Goal: Information Seeking & Learning: Understand process/instructions

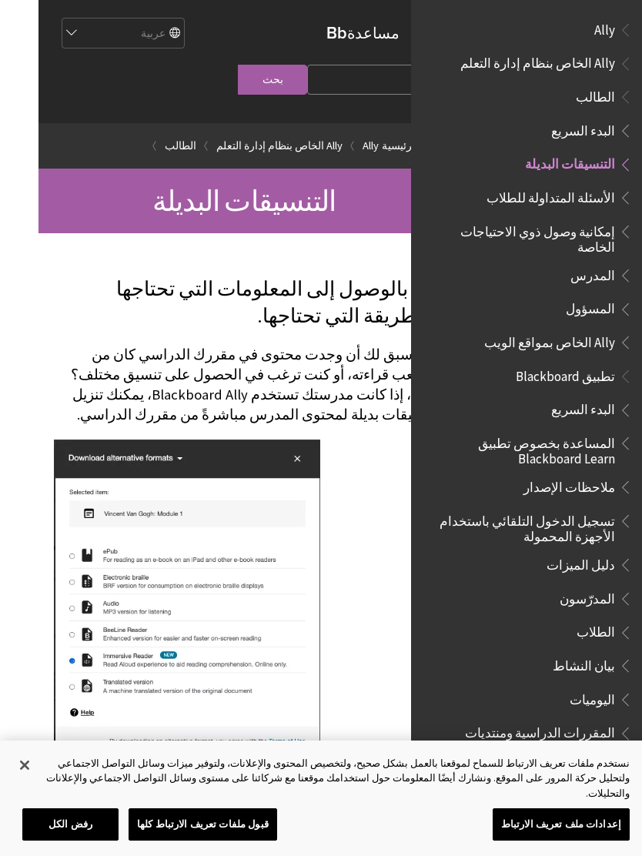
scroll to position [126, 0]
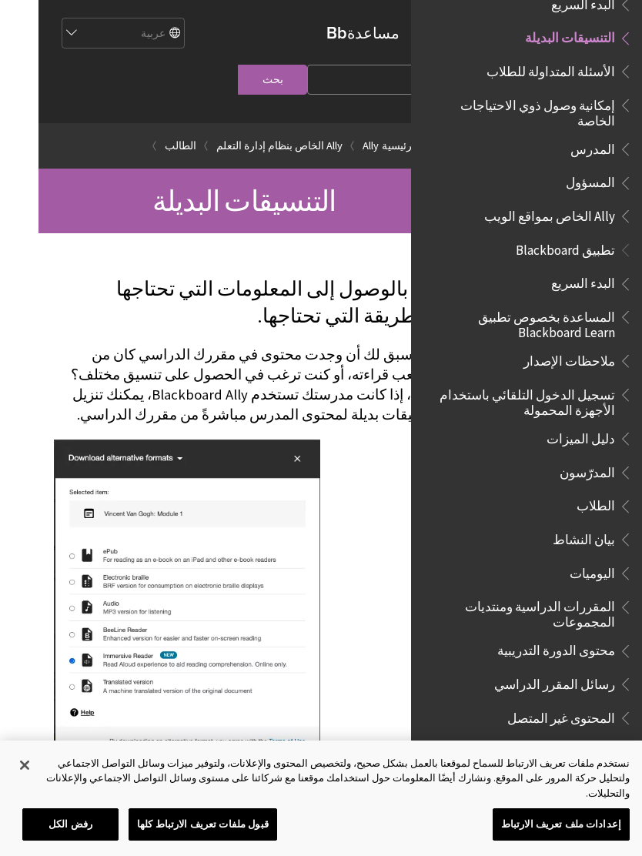
click at [610, 42] on span "التنسيقات البديلة" at bounding box center [570, 35] width 90 height 21
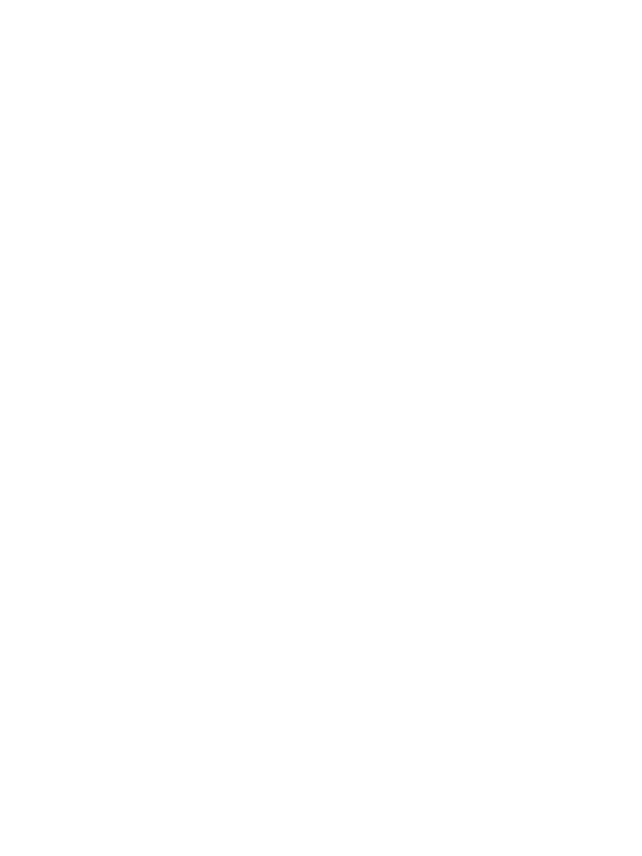
click at [18, 784] on html "تجاوز إلى المحتوى الرئيسي مساعدة Blackboard مساعدة Bb English عربية Català Cymr…" at bounding box center [321, 428] width 642 height 856
click at [25, 780] on html "تجاوز إلى المحتوى الرئيسي مساعدة Blackboard مساعدة Bb English عربية Català Cymr…" at bounding box center [321, 428] width 642 height 856
click at [621, 9] on html "تجاوز إلى المحتوى الرئيسي مساعدة Blackboard مساعدة Bb English عربية Català Cymr…" at bounding box center [321, 428] width 642 height 856
click at [626, 20] on html "تجاوز إلى المحتوى الرئيسي مساعدة Blackboard مساعدة Bb English عربية Català Cymr…" at bounding box center [321, 428] width 642 height 856
click at [59, 826] on html "تجاوز إلى المحتوى الرئيسي مساعدة Blackboard مساعدة Bb English عربية Català Cymr…" at bounding box center [321, 428] width 642 height 856
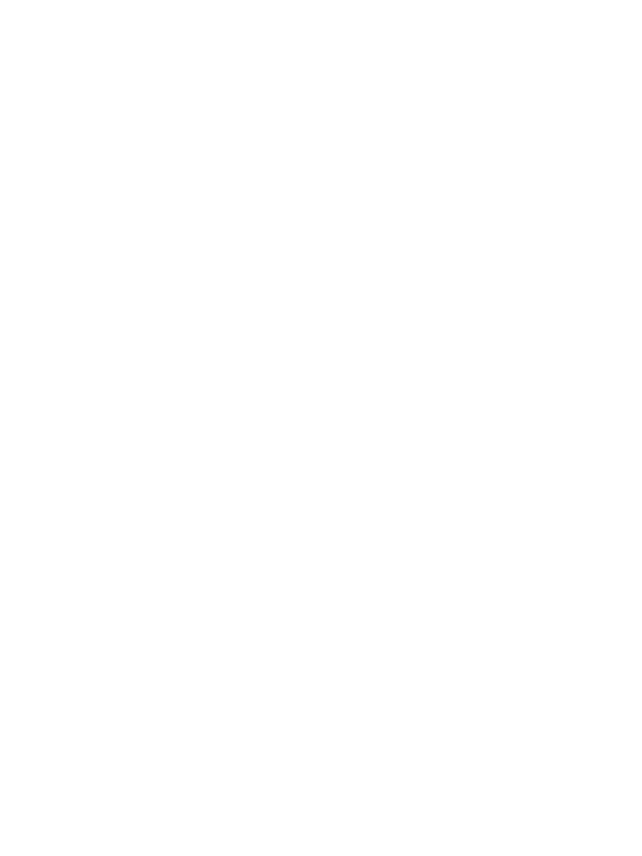
click at [68, 828] on html "تجاوز إلى المحتوى الرئيسي مساعدة Blackboard مساعدة Bb English عربية Català Cymr…" at bounding box center [321, 428] width 642 height 856
click at [74, 821] on html "تجاوز إلى المحتوى الرئيسي مساعدة Blackboard مساعدة Bb English عربية Català Cymr…" at bounding box center [321, 428] width 642 height 856
click at [65, 826] on html "تجاوز إلى المحتوى الرئيسي مساعدة Blackboard مساعدة Bb English عربية Català Cymr…" at bounding box center [321, 428] width 642 height 856
click at [65, 829] on html "تجاوز إلى المحتوى الرئيسي مساعدة Blackboard مساعدة Bb English عربية Català Cymr…" at bounding box center [321, 428] width 642 height 856
click at [58, 828] on html "تجاوز إلى المحتوى الرئيسي مساعدة Blackboard مساعدة Bb English عربية Català Cymr…" at bounding box center [321, 428] width 642 height 856
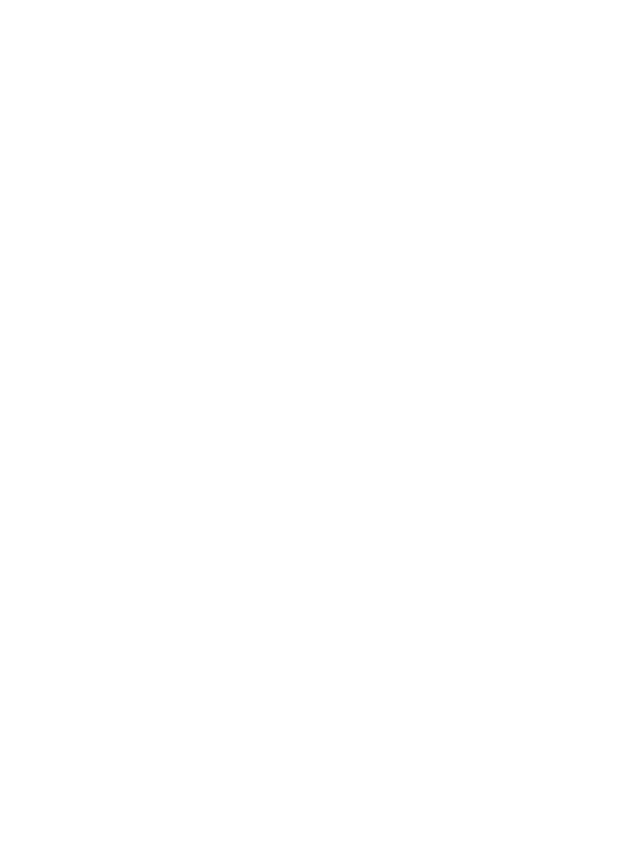
click at [56, 824] on html "تجاوز إلى المحتوى الرئيسي مساعدة Blackboard مساعدة Bb English عربية Català Cymr…" at bounding box center [321, 428] width 642 height 856
